Goal: Information Seeking & Learning: Understand process/instructions

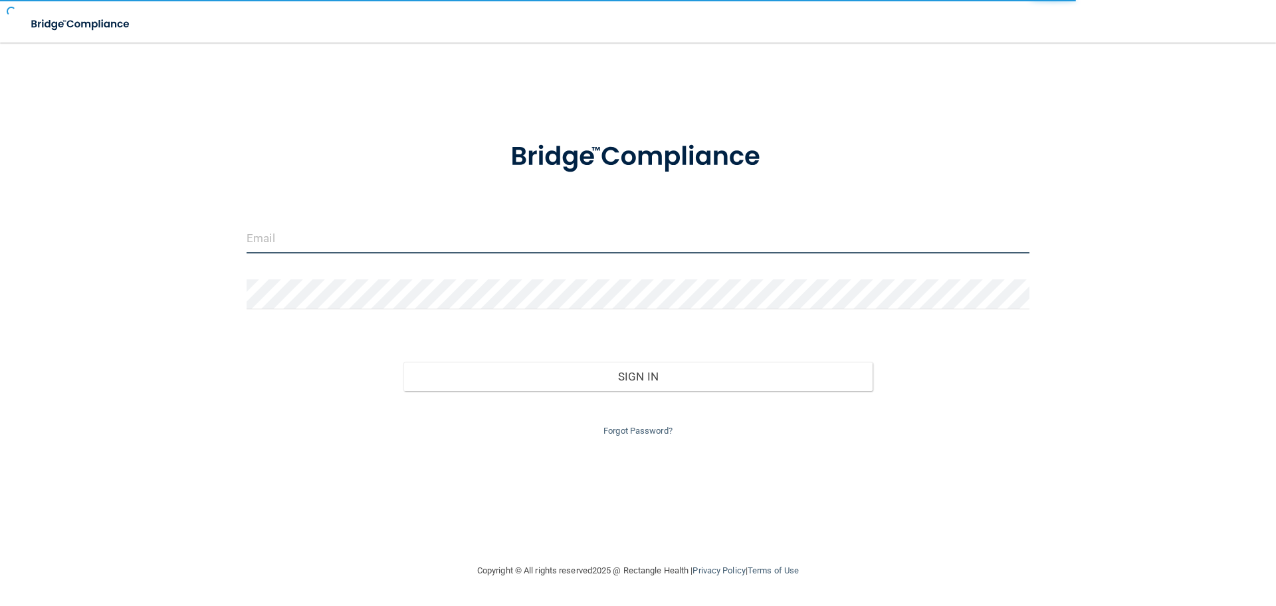
click at [294, 247] on input "email" at bounding box center [638, 238] width 783 height 30
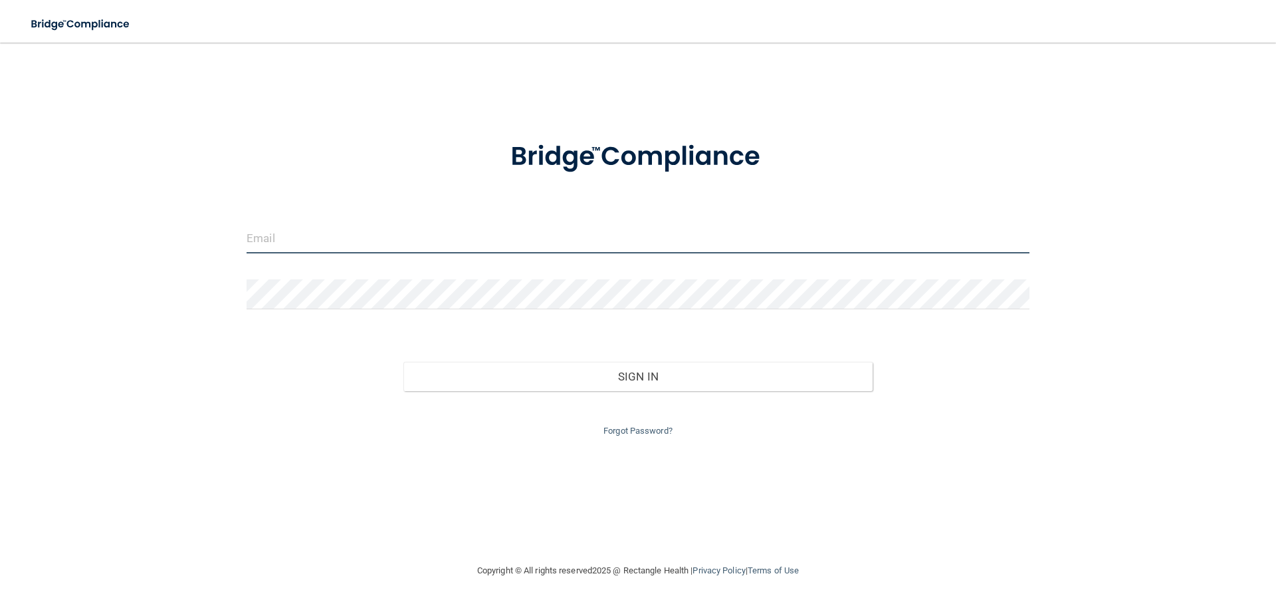
type input "[EMAIL_ADDRESS][DOMAIN_NAME]"
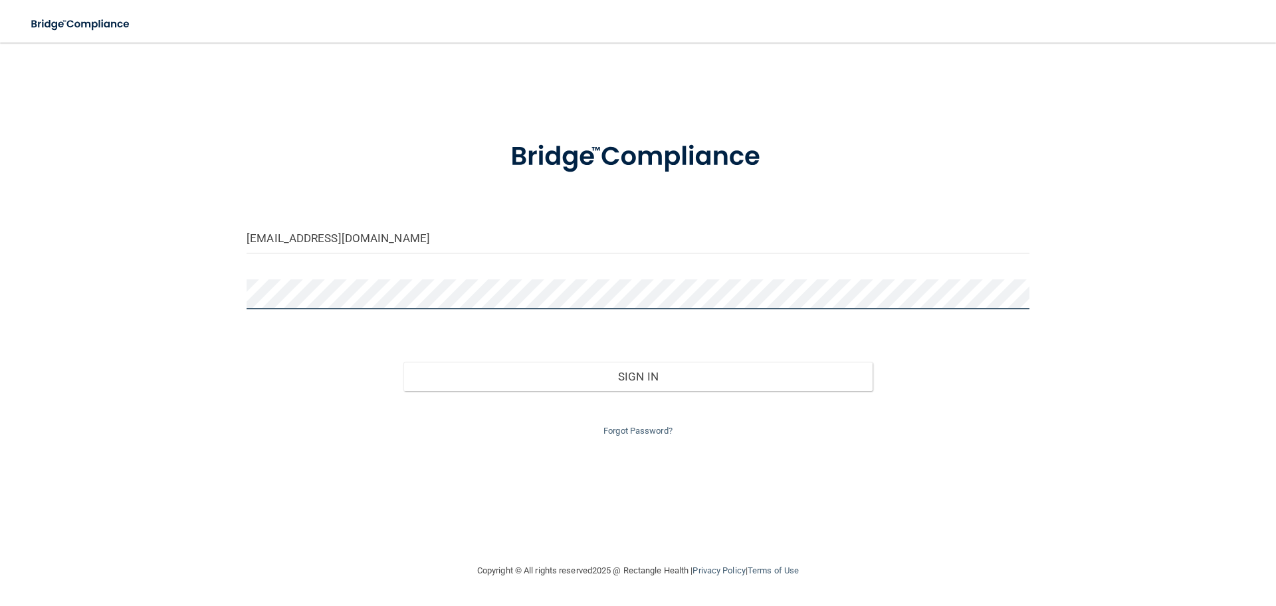
click at [404, 362] on button "Sign In" at bounding box center [639, 376] width 470 height 29
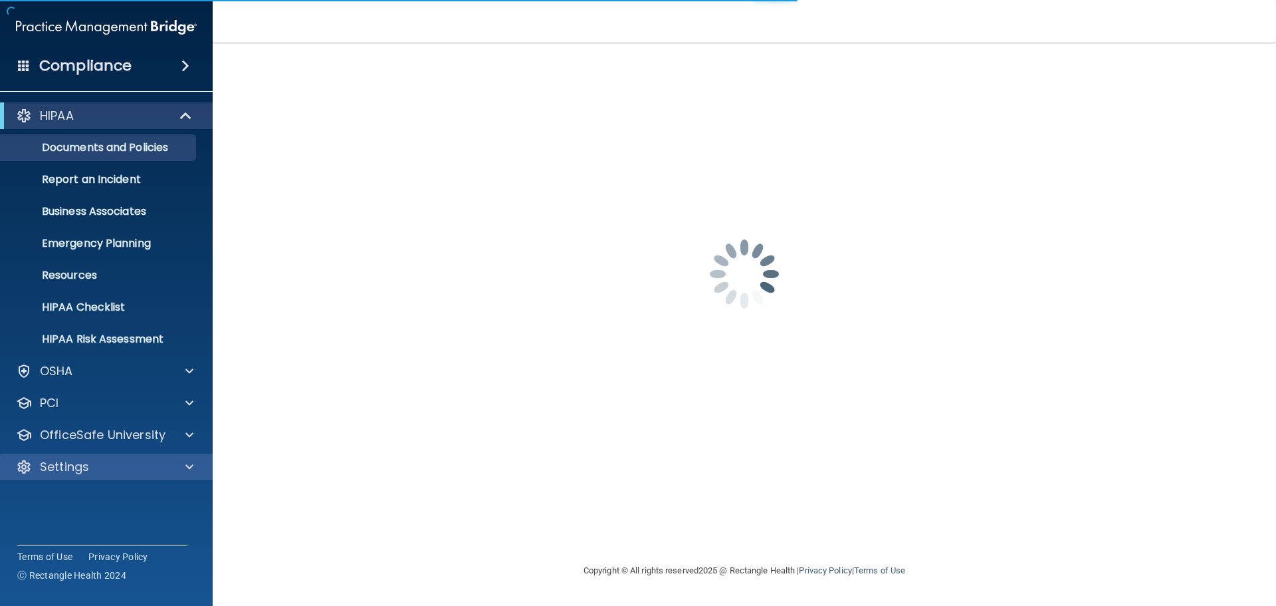
click at [102, 457] on div "Settings" at bounding box center [106, 466] width 213 height 27
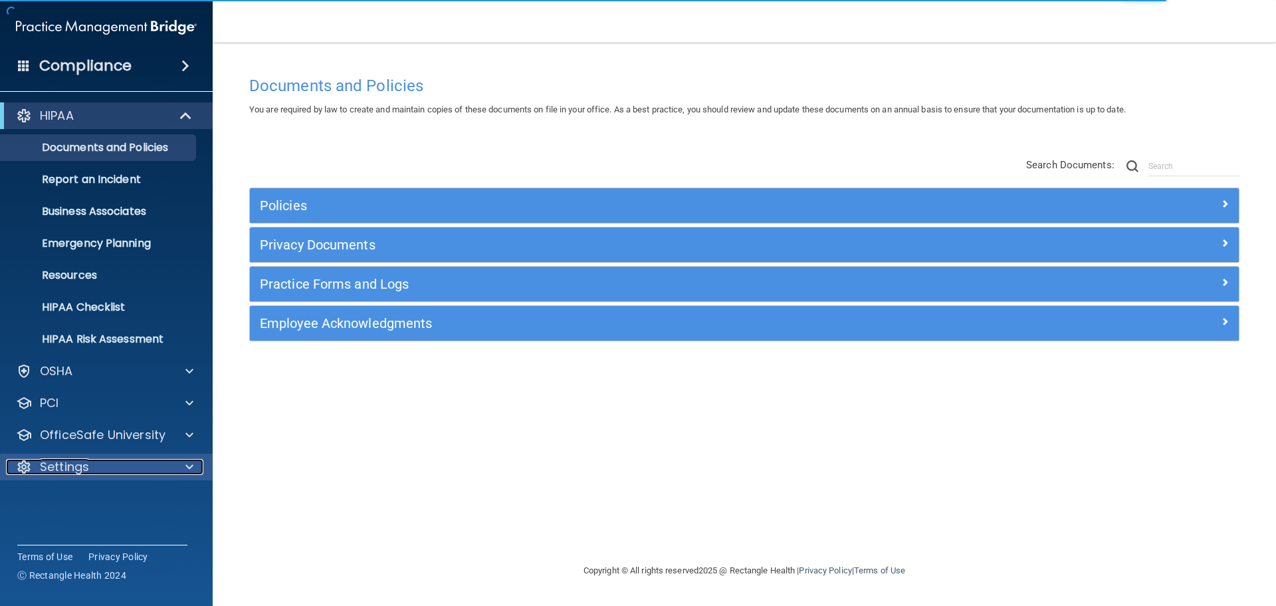
click at [189, 466] on span at bounding box center [189, 467] width 8 height 16
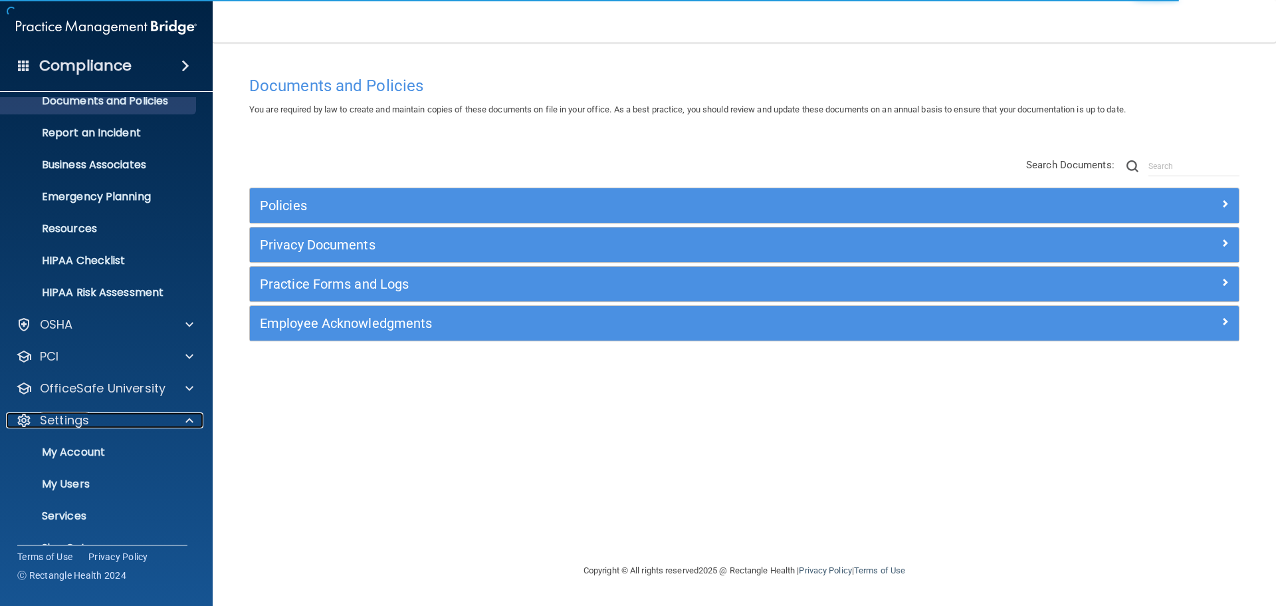
scroll to position [74, 0]
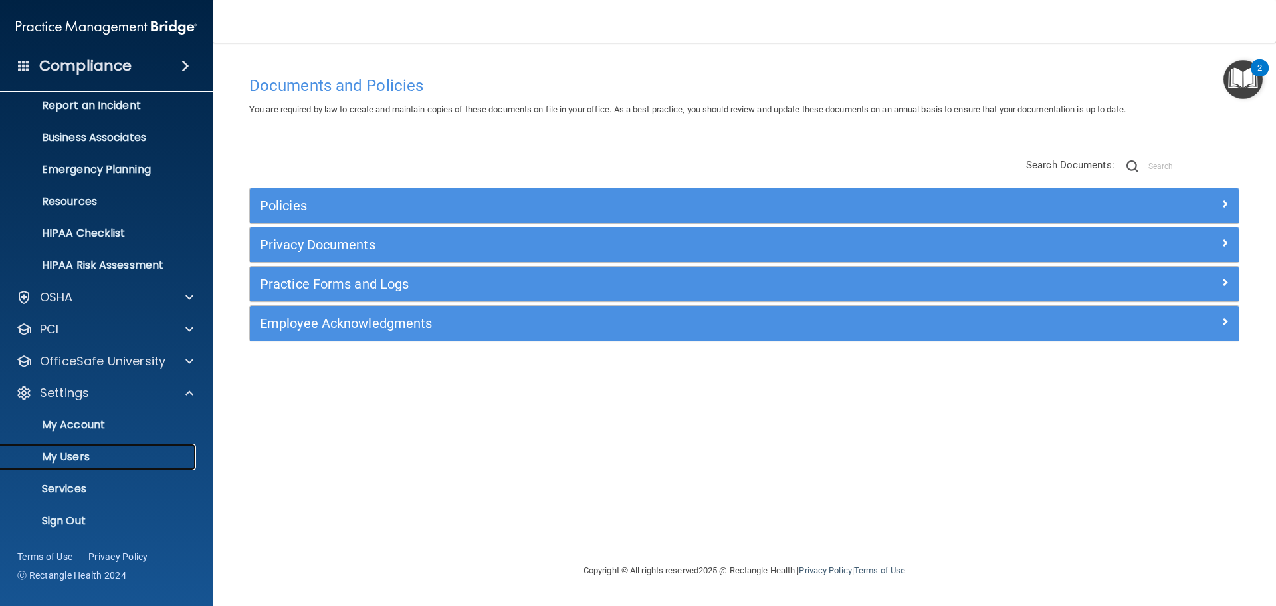
click at [82, 457] on p "My Users" at bounding box center [99, 456] width 181 height 13
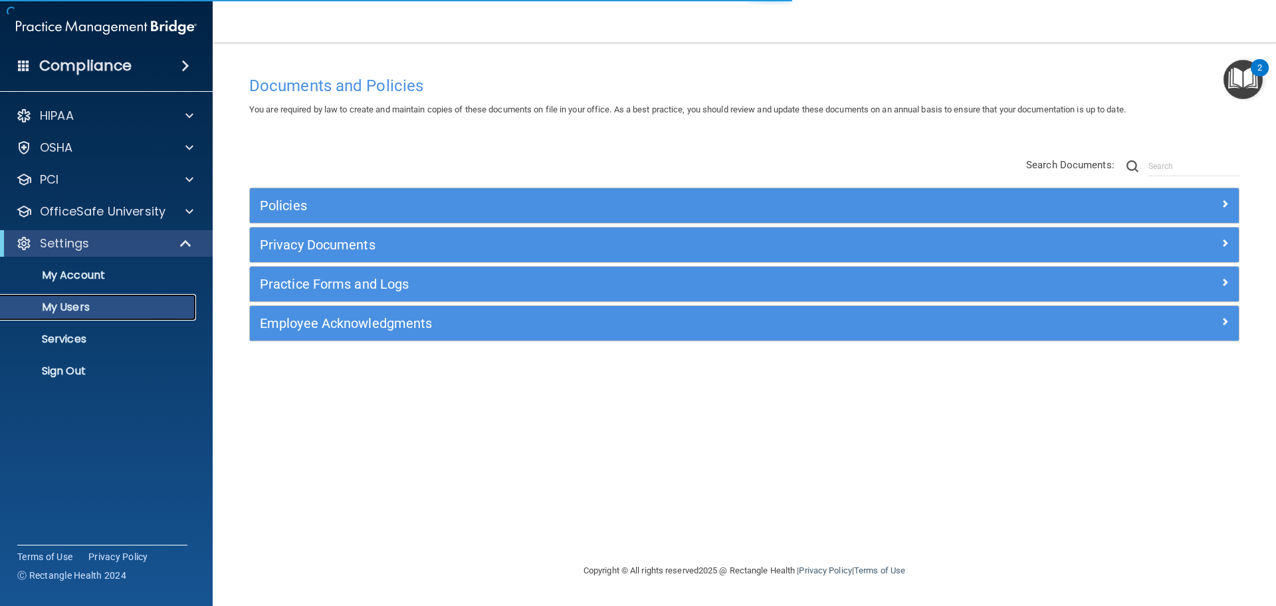
select select "20"
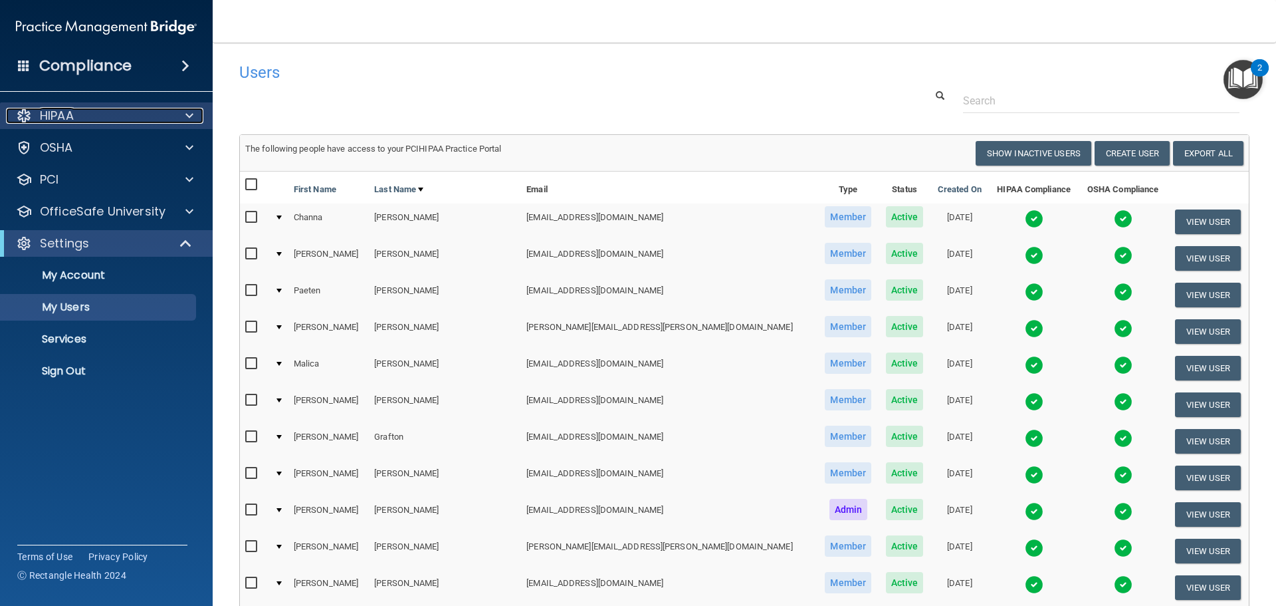
click at [74, 118] on p "HIPAA" at bounding box center [57, 116] width 34 height 16
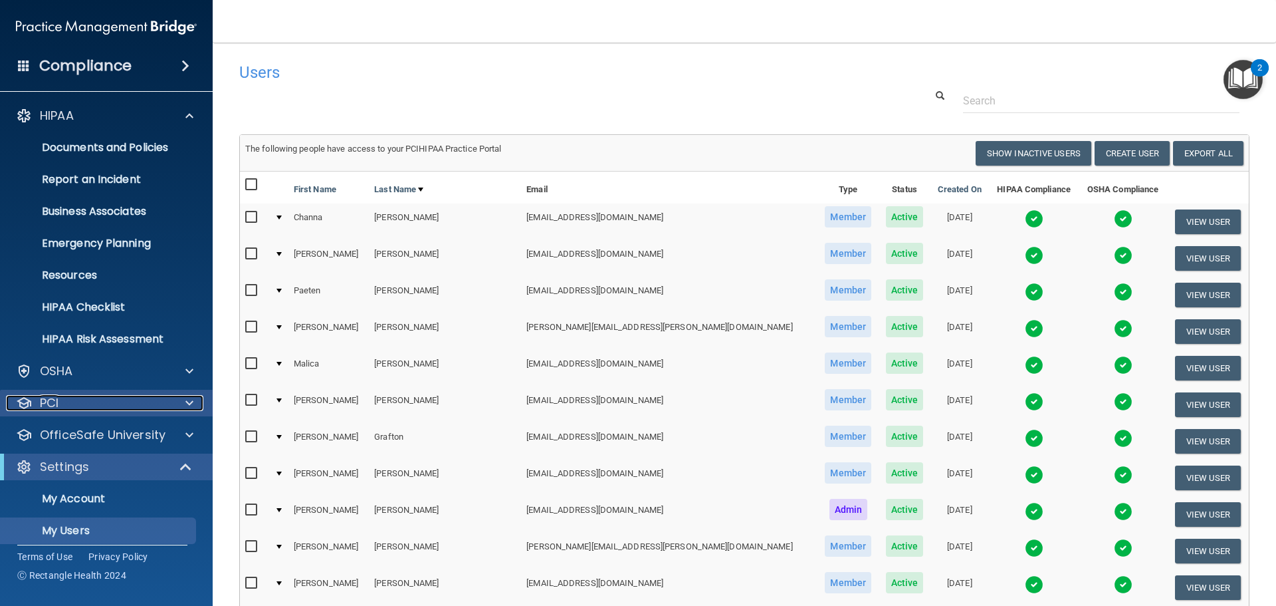
click at [116, 410] on div "PCI" at bounding box center [88, 403] width 165 height 16
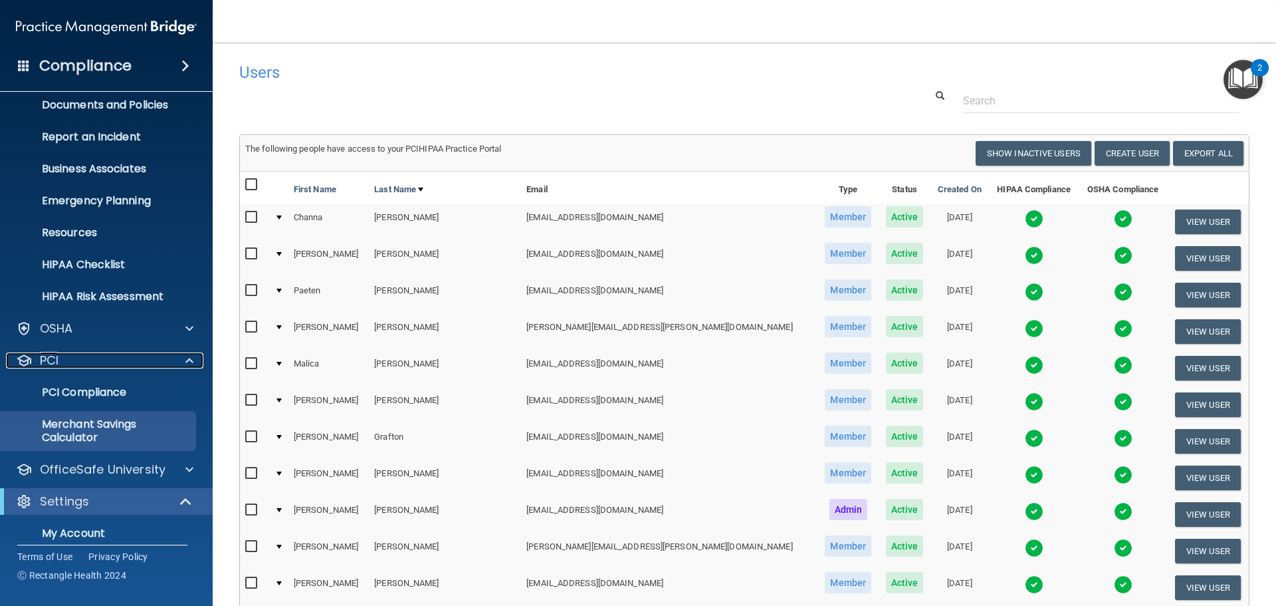
scroll to position [66, 0]
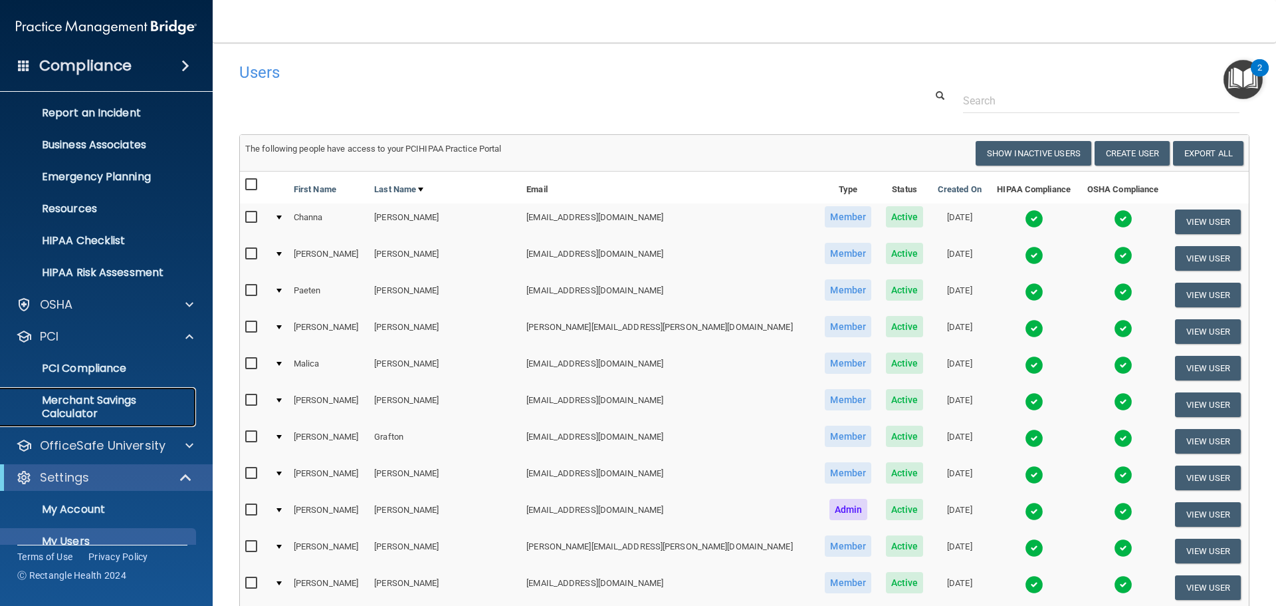
click at [111, 414] on p "Merchant Savings Calculator" at bounding box center [99, 407] width 181 height 27
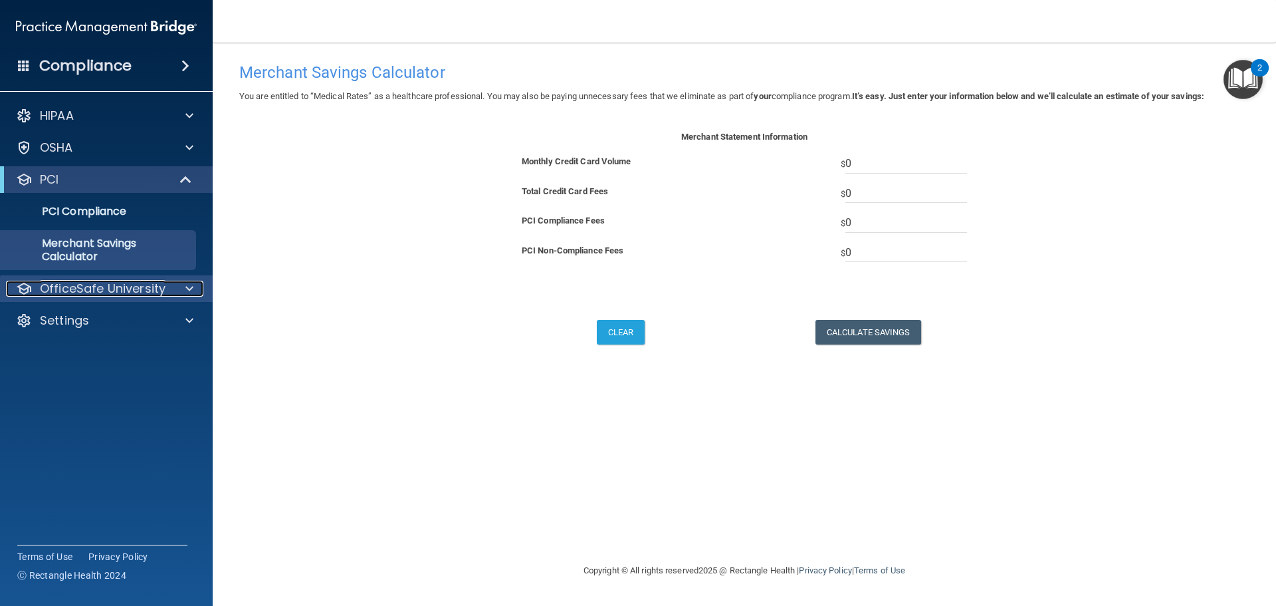
click at [134, 282] on p "OfficeSafe University" at bounding box center [103, 289] width 126 height 16
click at [141, 281] on p "OfficeSafe University" at bounding box center [103, 289] width 126 height 16
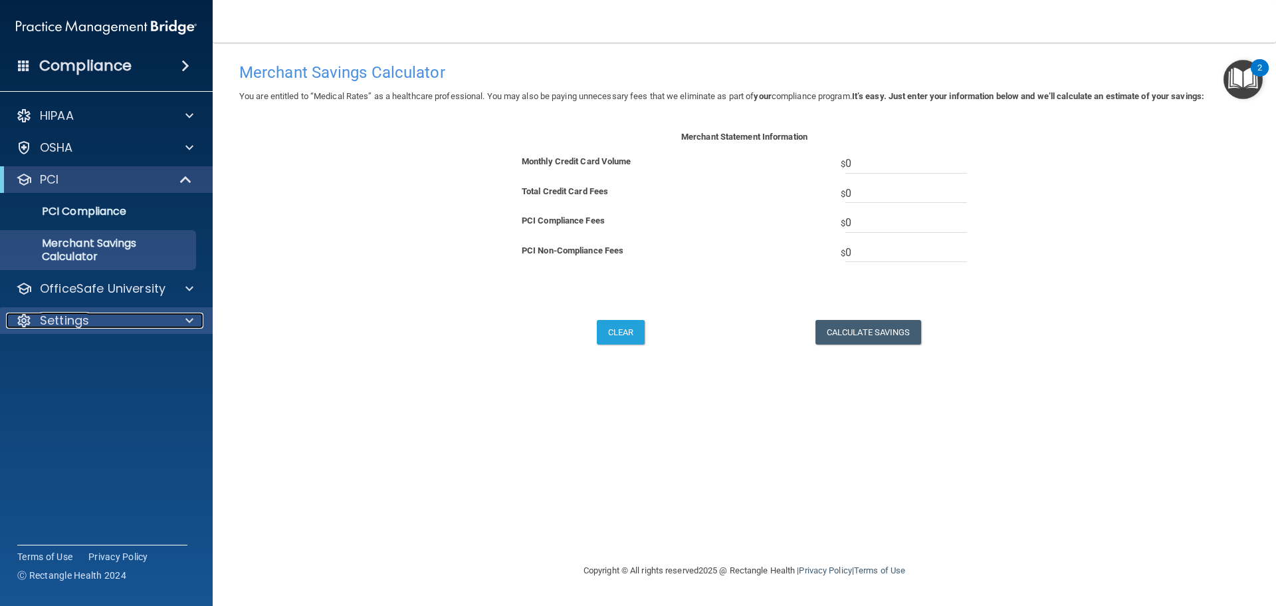
click at [128, 323] on div "Settings" at bounding box center [88, 320] width 165 height 16
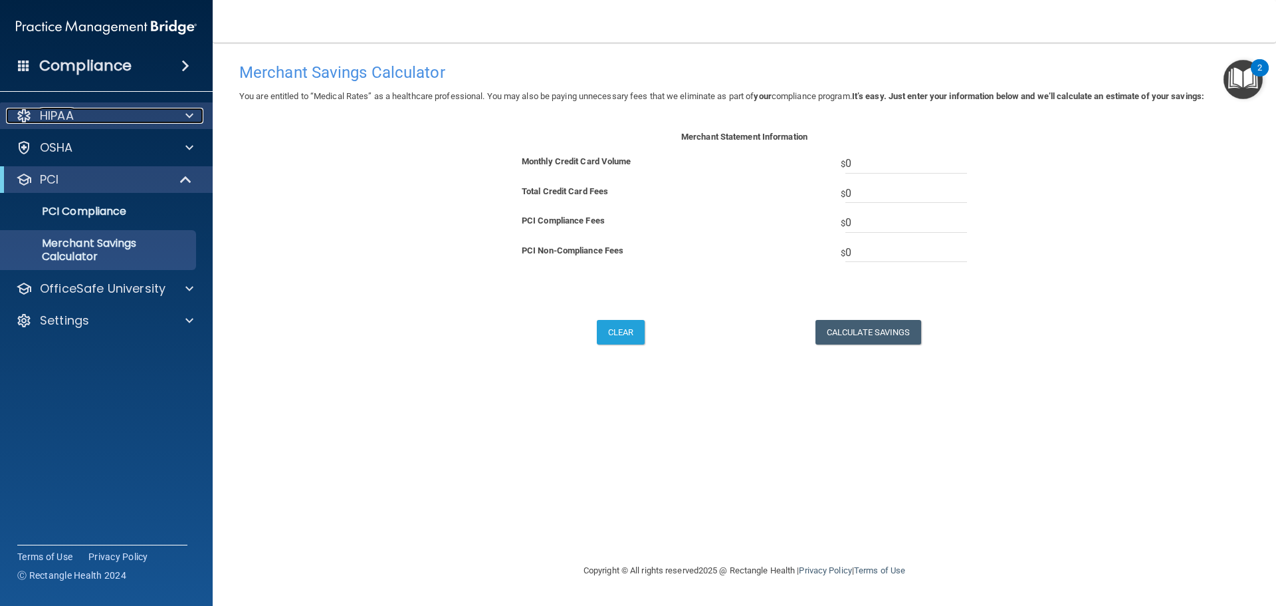
click at [127, 116] on div "HIPAA" at bounding box center [88, 116] width 165 height 16
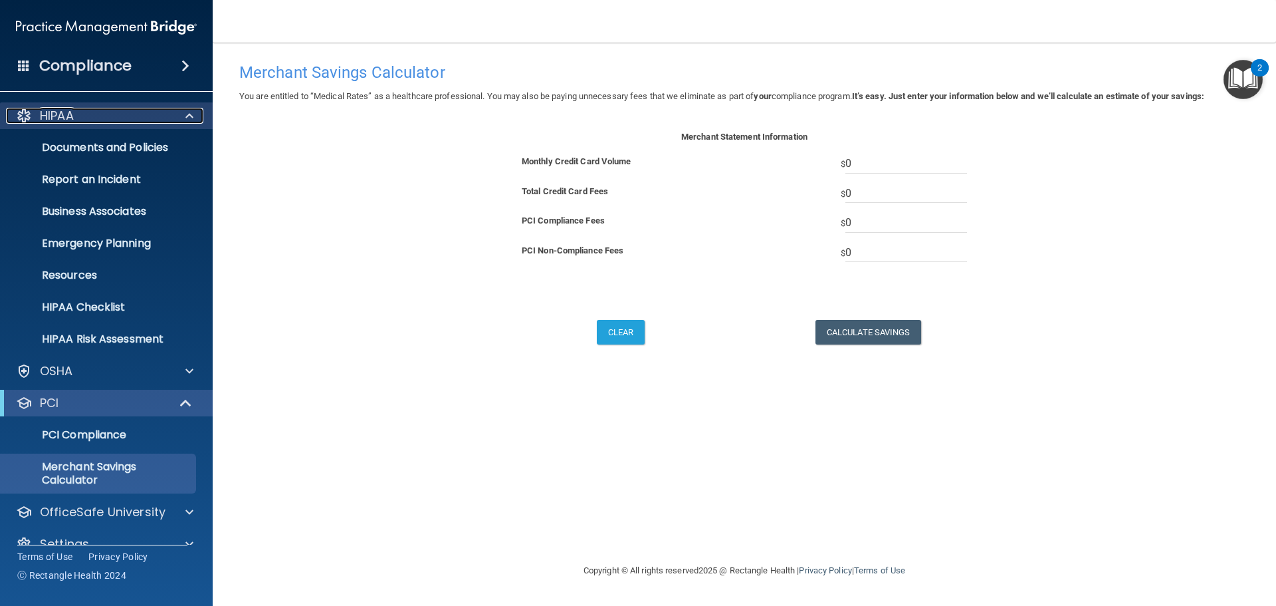
click at [127, 118] on div "HIPAA" at bounding box center [88, 116] width 165 height 16
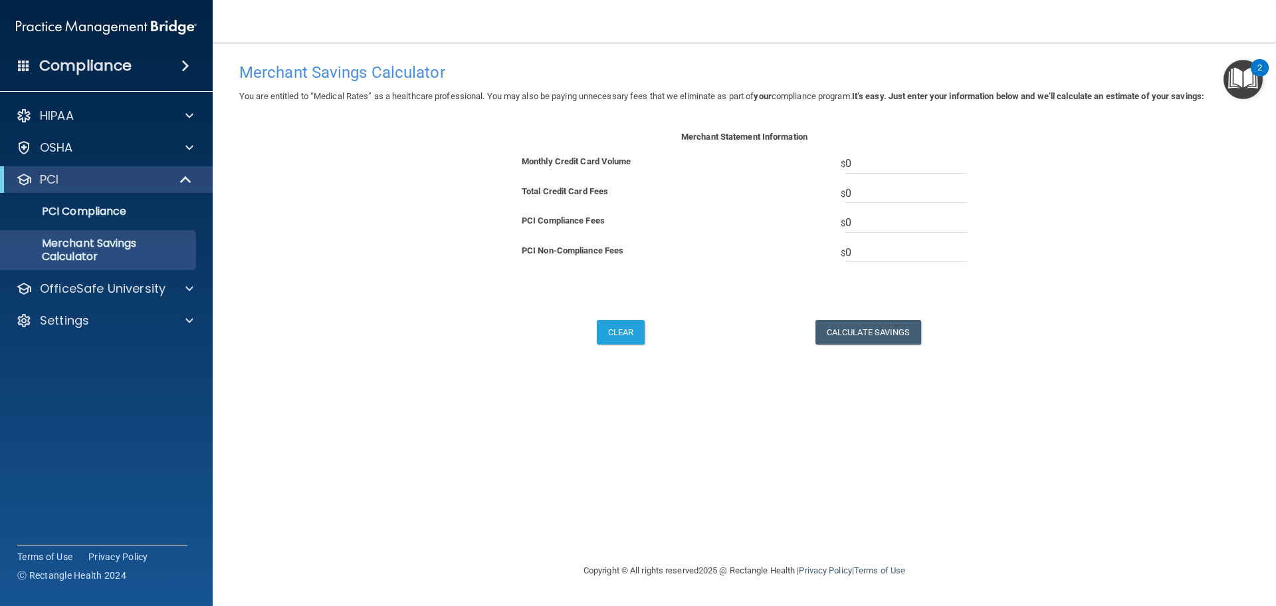
click at [36, 30] on img at bounding box center [106, 27] width 181 height 27
click at [162, 24] on img at bounding box center [106, 27] width 181 height 27
click at [67, 63] on h4 "Compliance" at bounding box center [85, 66] width 92 height 19
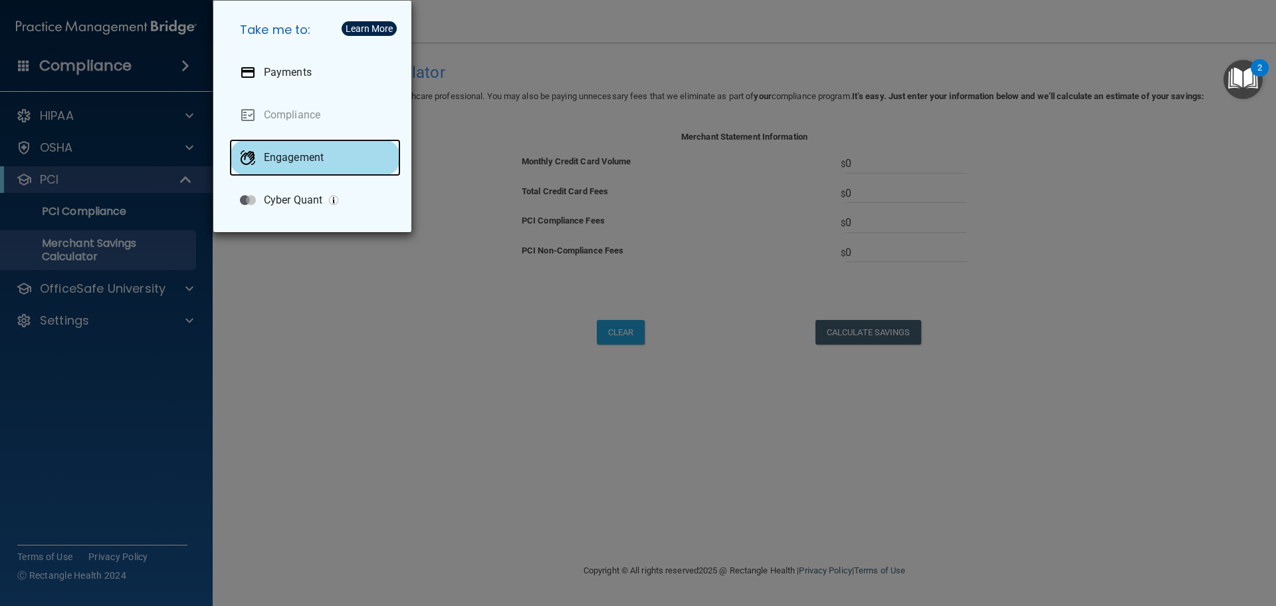
click at [314, 162] on p "Engagement" at bounding box center [294, 157] width 60 height 13
click at [487, 217] on div "Take me to: Payments Compliance Engagement Cyber Quant" at bounding box center [638, 303] width 1276 height 606
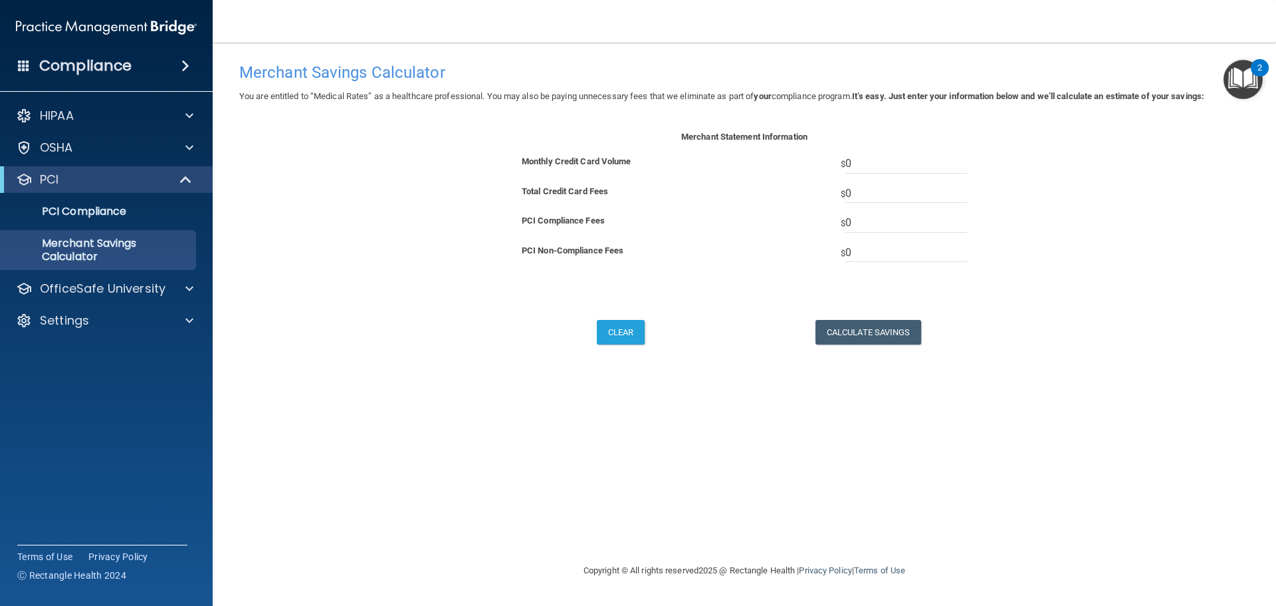
click at [1236, 71] on img "Open Resource Center, 2 new notifications" at bounding box center [1243, 79] width 39 height 39
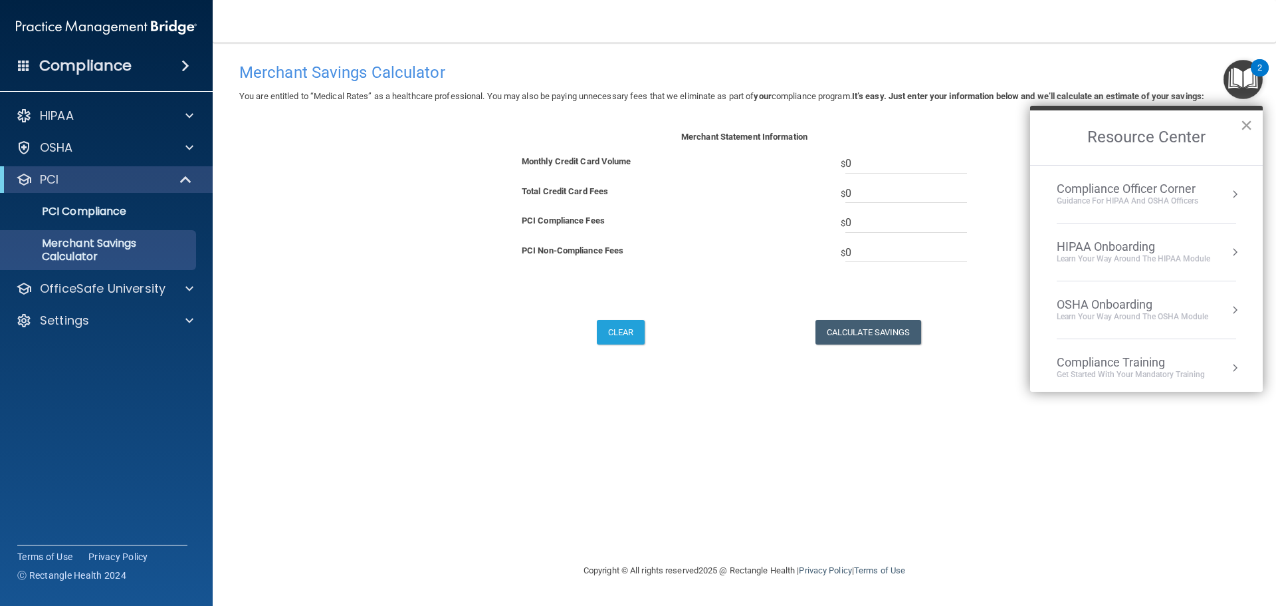
click at [1248, 122] on button "×" at bounding box center [1247, 124] width 13 height 21
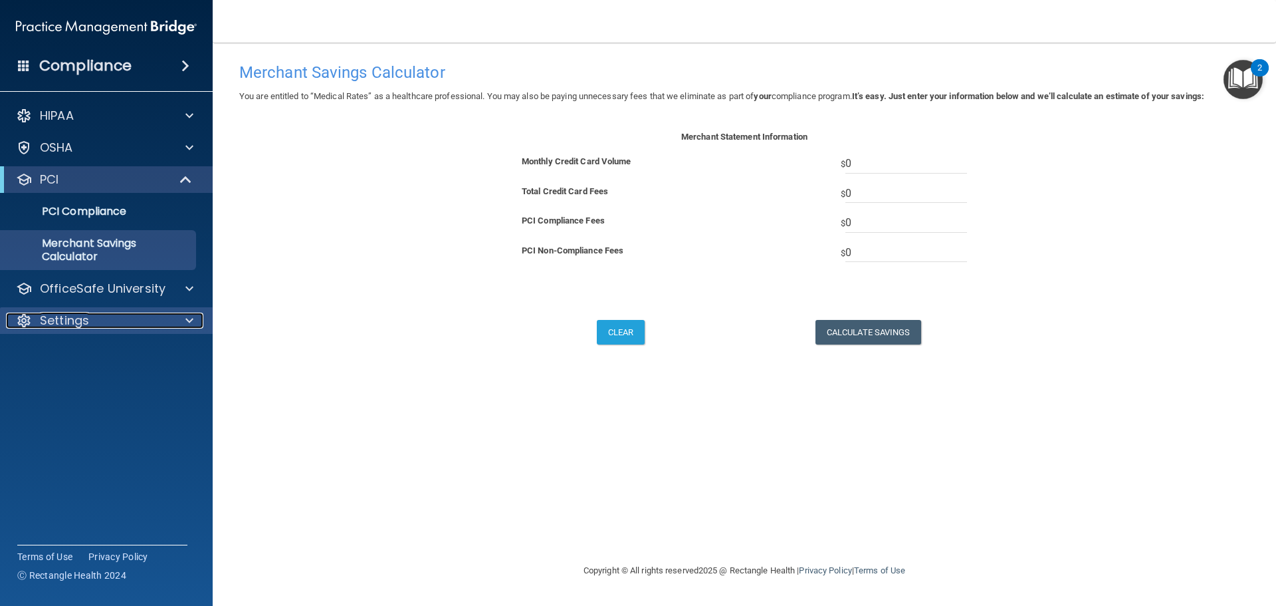
click at [47, 320] on p "Settings" at bounding box center [64, 320] width 49 height 16
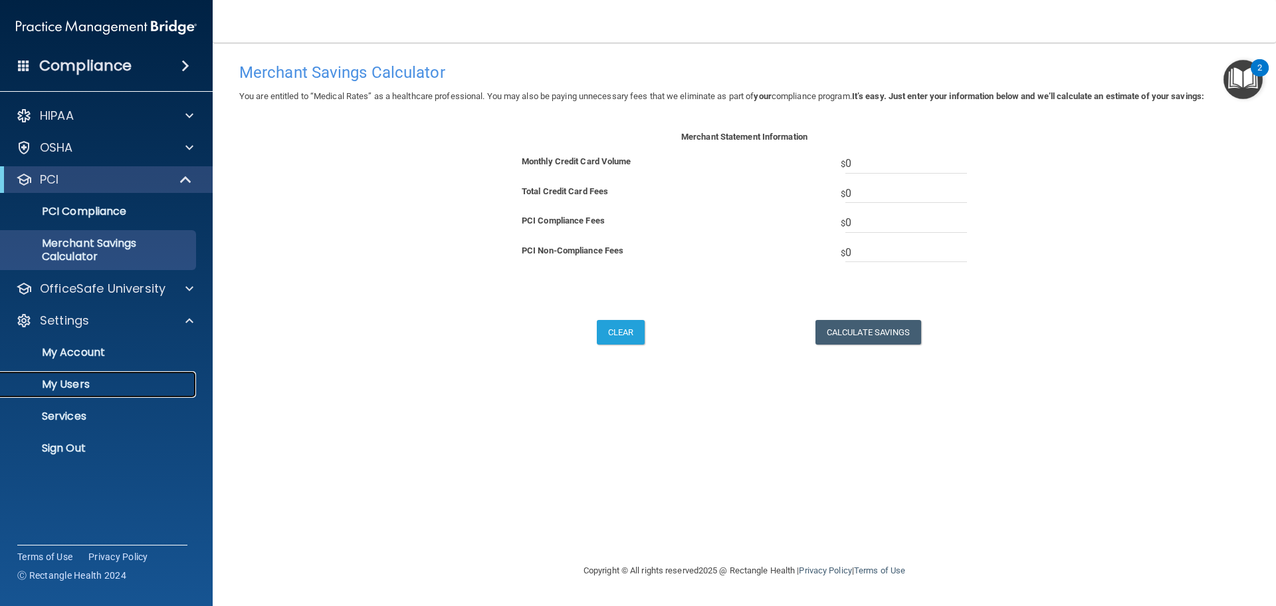
click at [98, 378] on p "My Users" at bounding box center [99, 384] width 181 height 13
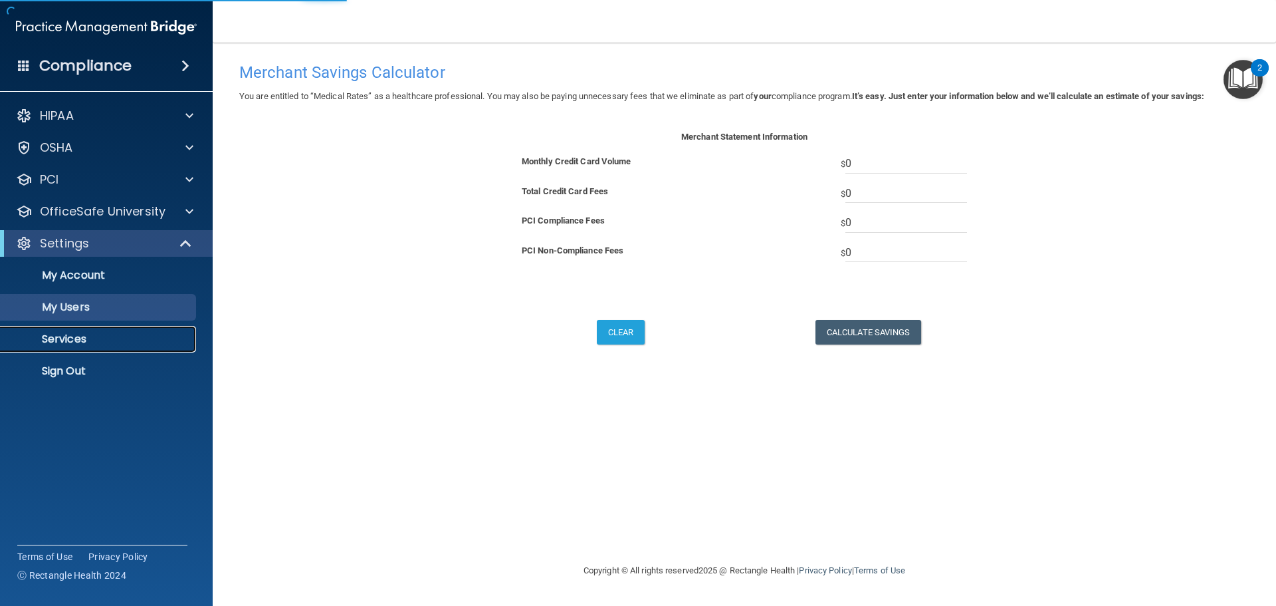
click at [83, 342] on p "Services" at bounding box center [99, 338] width 181 height 13
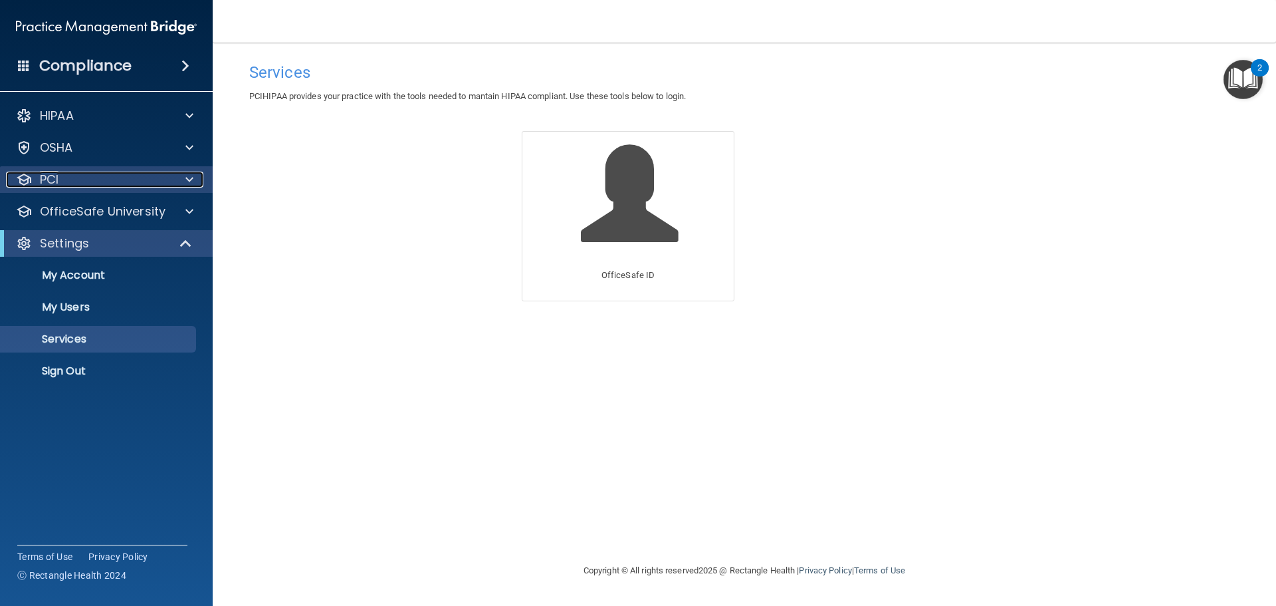
click at [191, 182] on span at bounding box center [189, 180] width 8 height 16
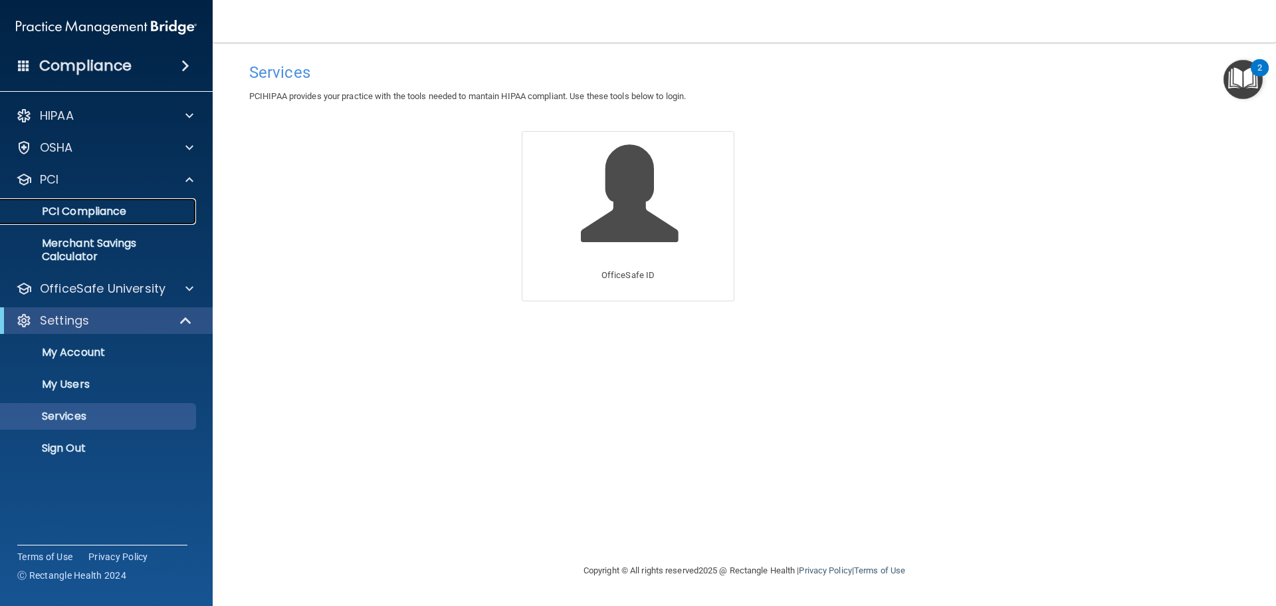
click at [146, 203] on link "PCI Compliance" at bounding box center [91, 211] width 209 height 27
click at [191, 148] on span at bounding box center [189, 148] width 8 height 16
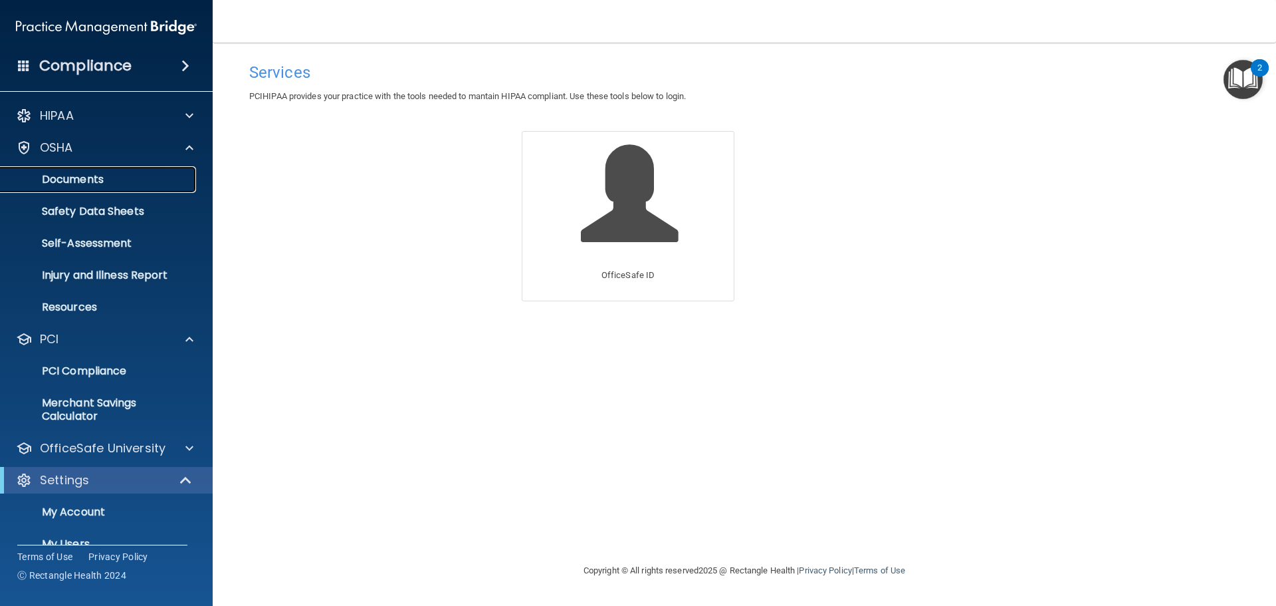
click at [168, 183] on p "Documents" at bounding box center [99, 179] width 181 height 13
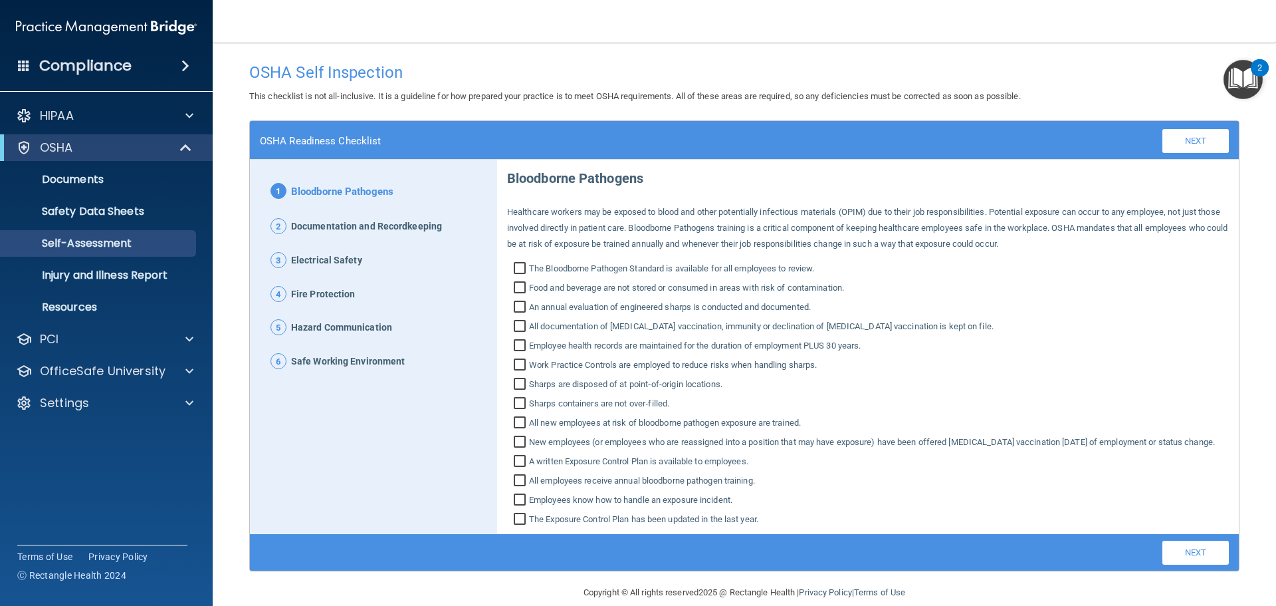
click at [519, 270] on input "The Bloodborne Pathogen Standard is available for all employees to review." at bounding box center [521, 269] width 15 height 13
click at [518, 270] on input "The Bloodborne Pathogen Standard is available for all employees to review." at bounding box center [521, 269] width 15 height 13
checkbox input "false"
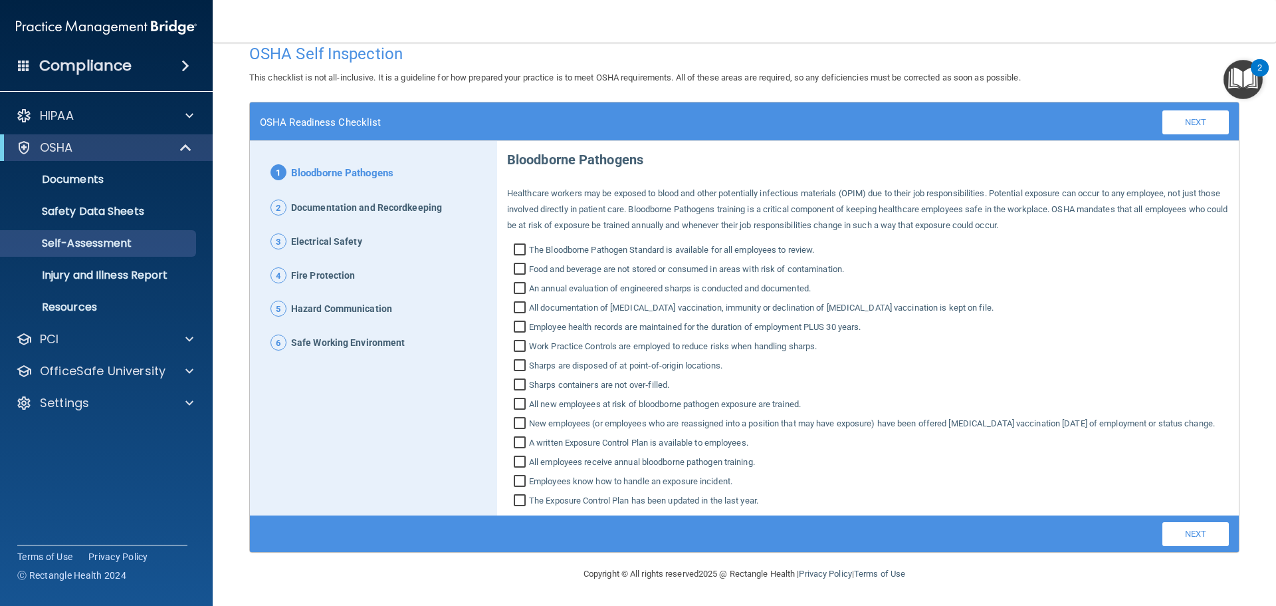
scroll to position [35, 0]
click at [135, 281] on p "Injury and Illness Report" at bounding box center [99, 275] width 181 height 13
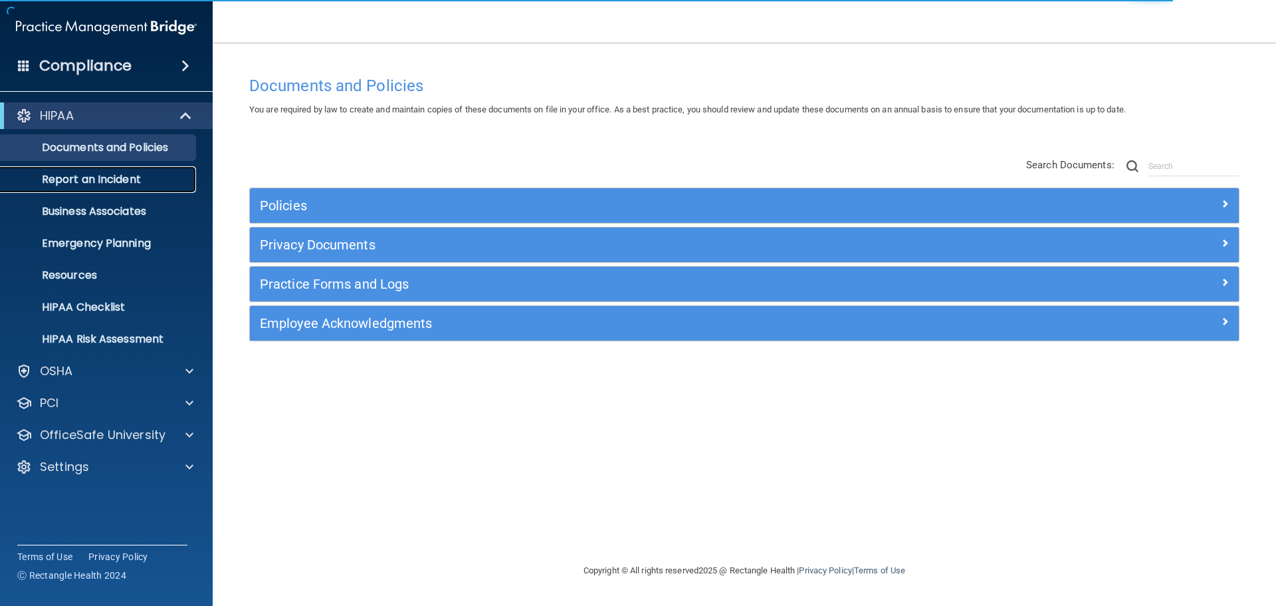
click at [111, 183] on p "Report an Incident" at bounding box center [99, 179] width 181 height 13
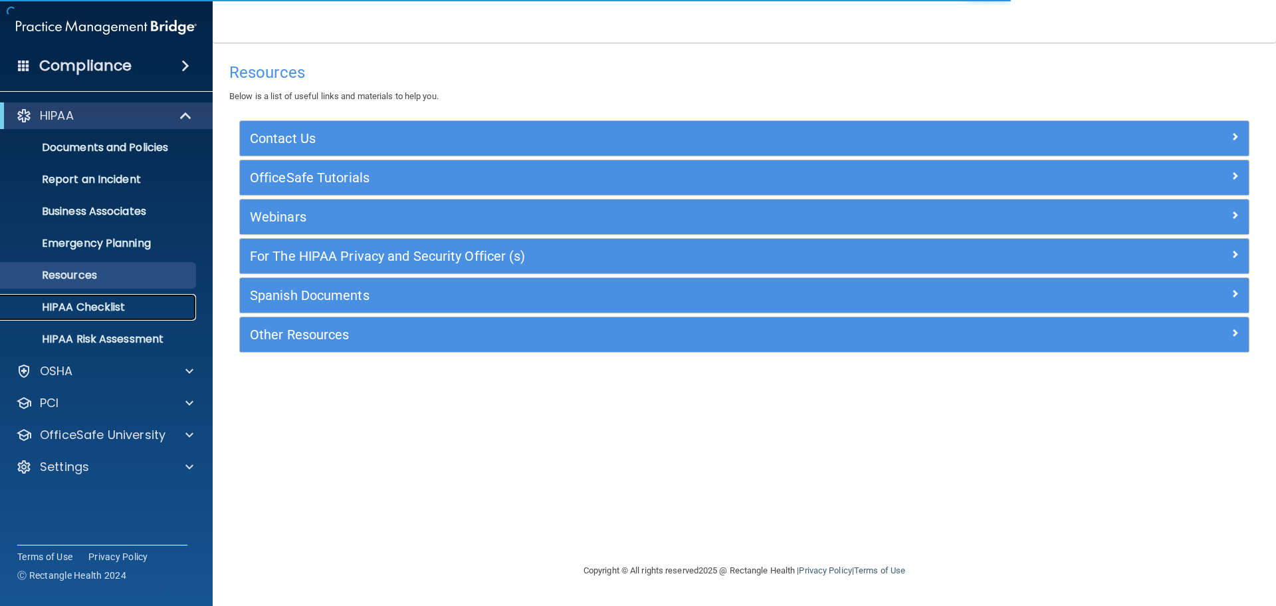
click at [111, 304] on p "HIPAA Checklist" at bounding box center [99, 306] width 181 height 13
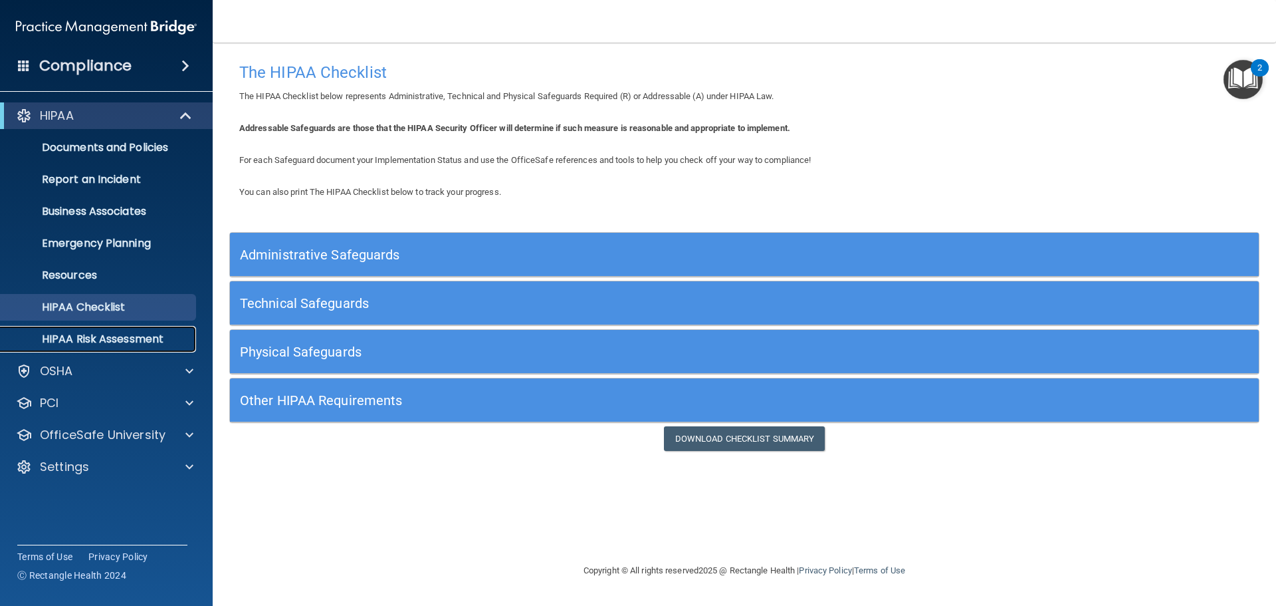
click at [92, 338] on p "HIPAA Risk Assessment" at bounding box center [99, 338] width 181 height 13
